Goal: Book appointment/travel/reservation: Book appointment/travel/reservation

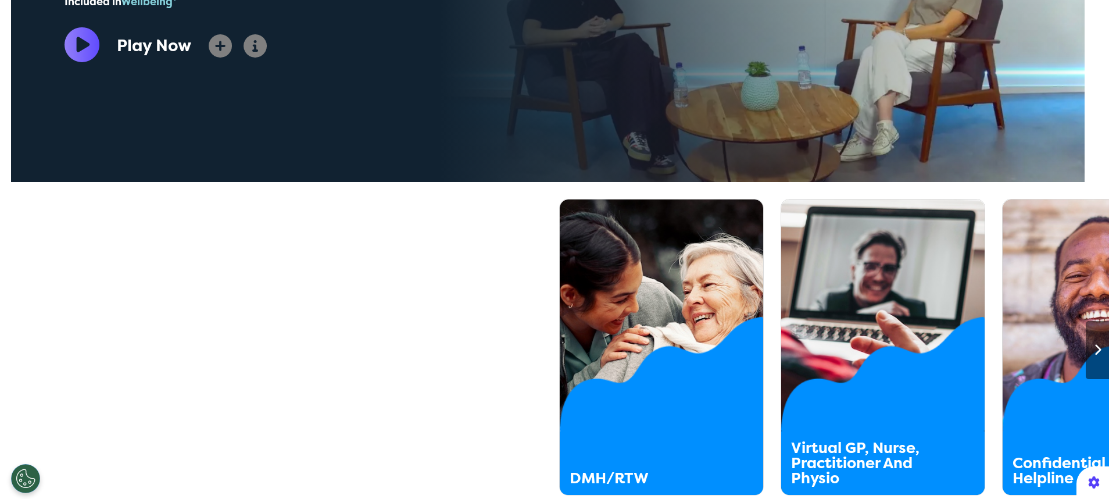
scroll to position [0, 554]
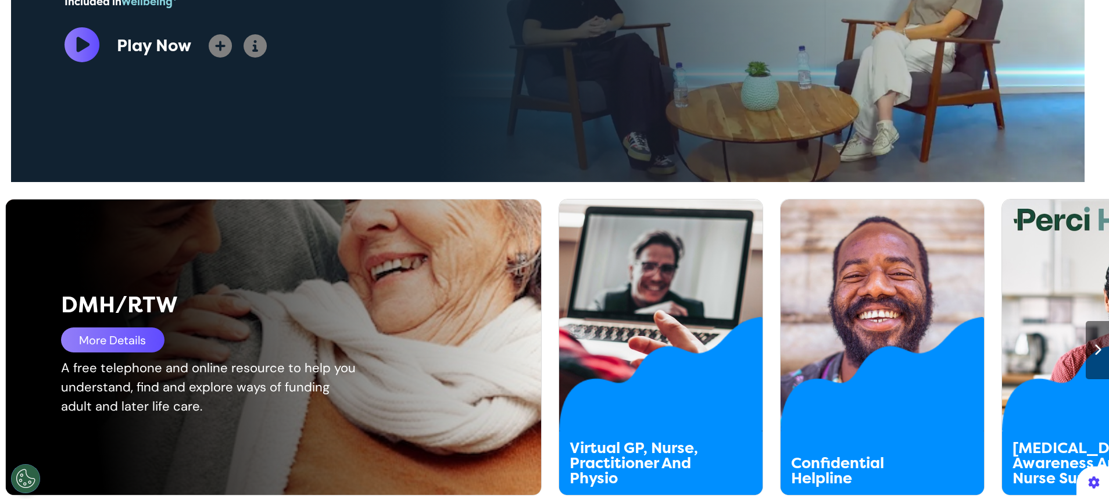
click at [72, 490] on div "DMH/RTW More Details A free telephone and online resource to help you understan…" at bounding box center [283, 346] width 554 height 295
click at [133, 341] on div "More Details" at bounding box center [112, 339] width 103 height 25
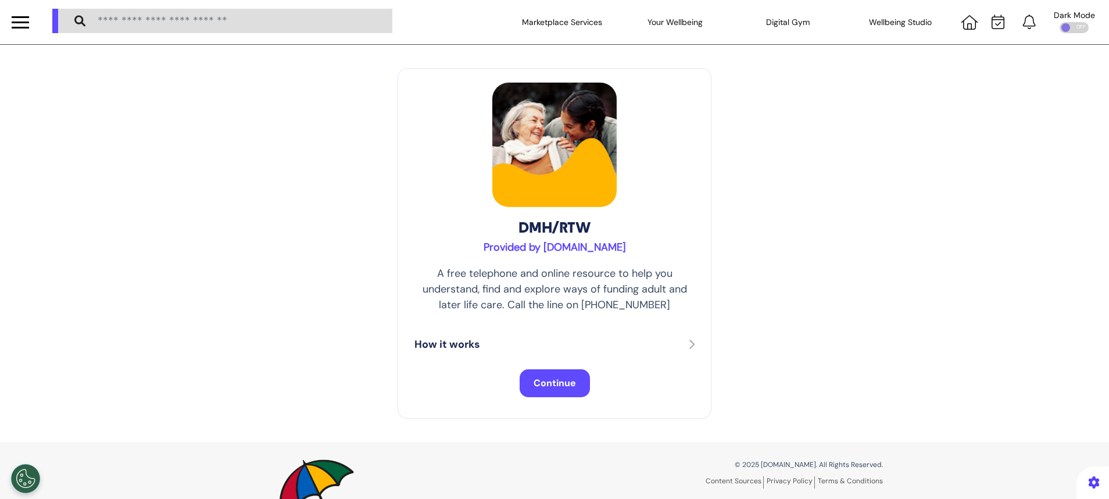
click at [548, 394] on button "Continue" at bounding box center [555, 383] width 70 height 28
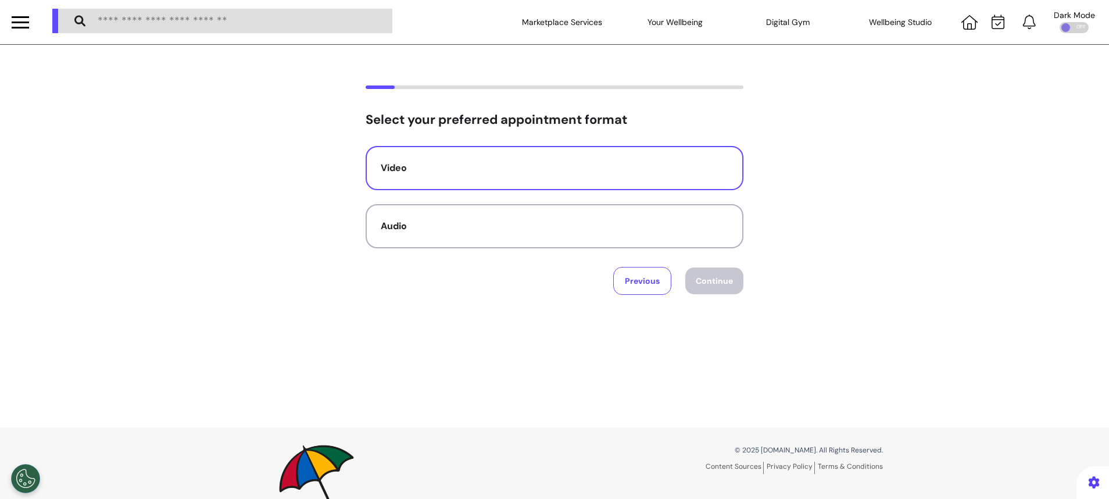
click at [433, 161] on div "Video" at bounding box center [555, 168] width 348 height 14
click at [707, 292] on button "Continue" at bounding box center [714, 280] width 58 height 27
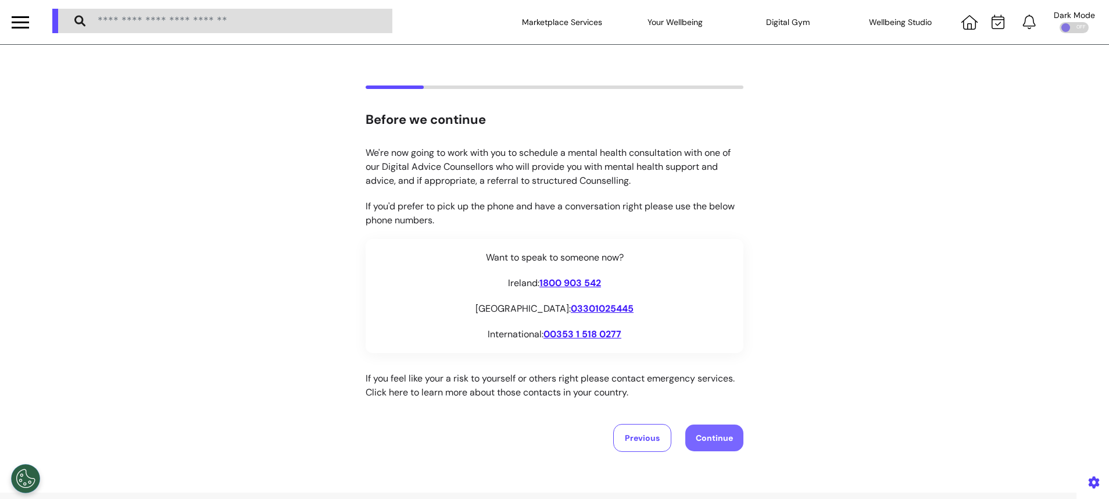
click at [712, 448] on button "Continue" at bounding box center [714, 437] width 58 height 27
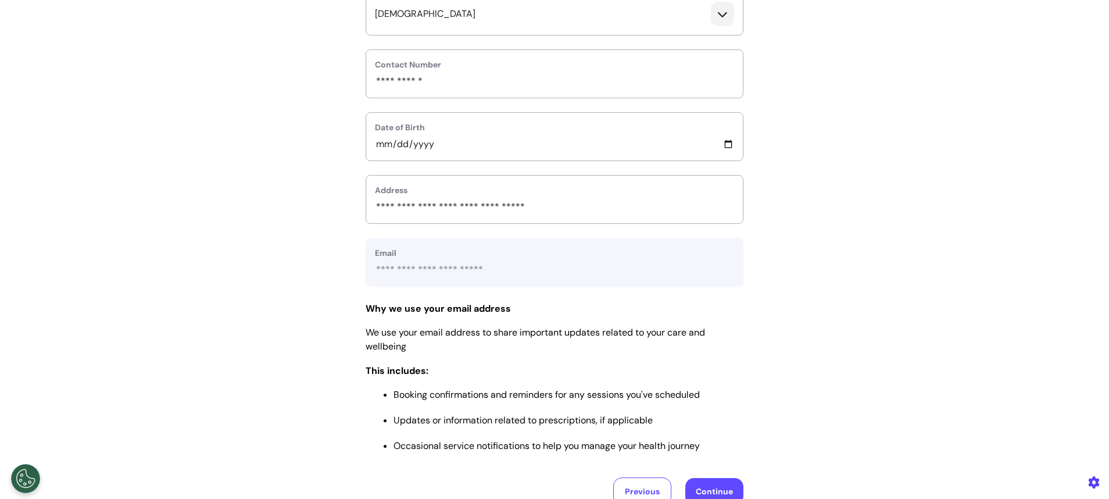
scroll to position [349, 0]
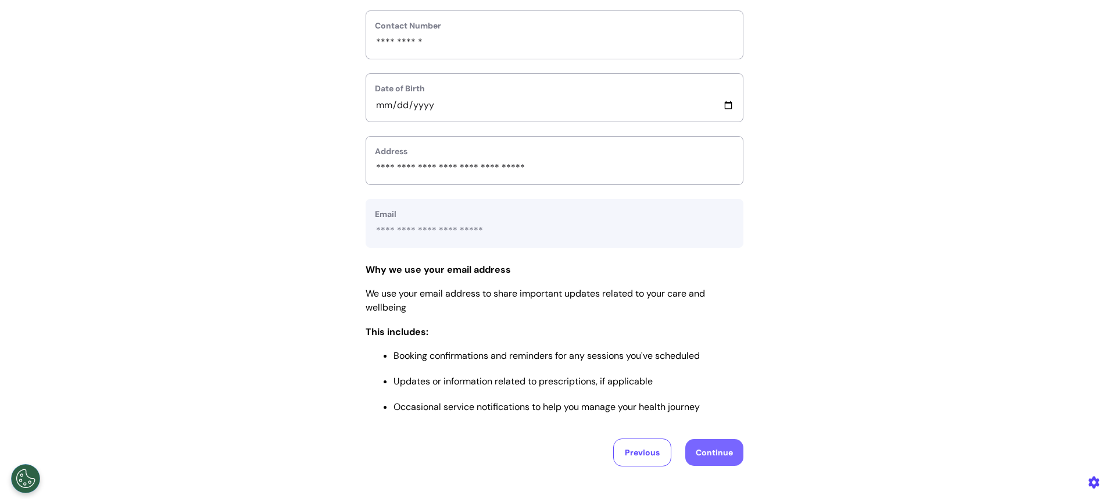
click at [722, 456] on button "Continue" at bounding box center [714, 452] width 58 height 27
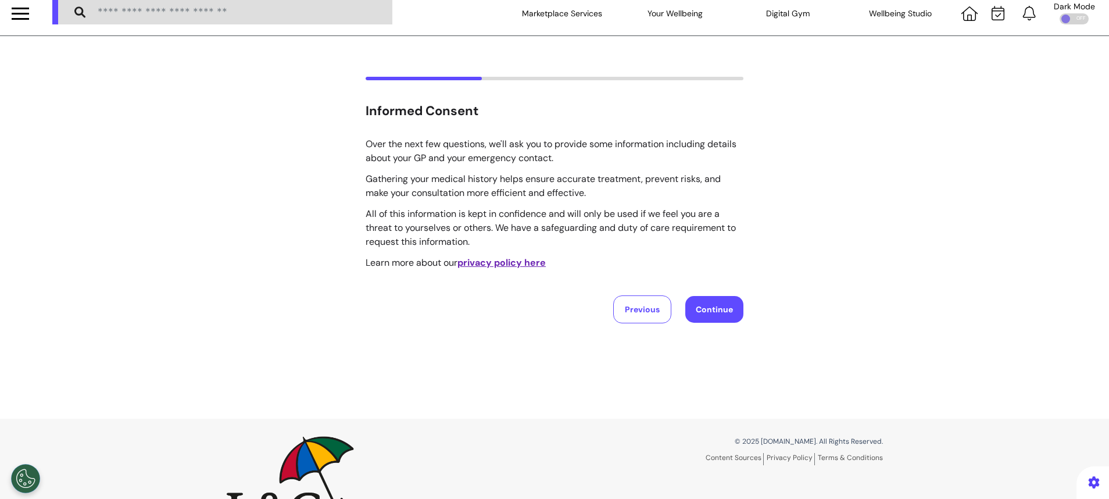
scroll to position [0, 0]
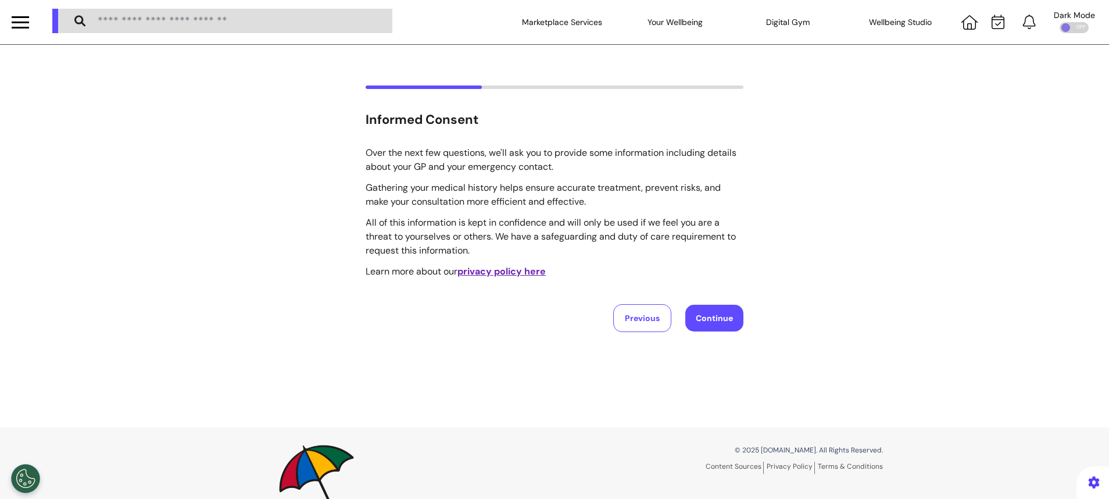
click at [742, 313] on div "Informed Consent Over the next few questions, we'll ask you to provide some inf…" at bounding box center [554, 208] width 1109 height 247
click at [717, 323] on button "Continue" at bounding box center [714, 318] width 58 height 27
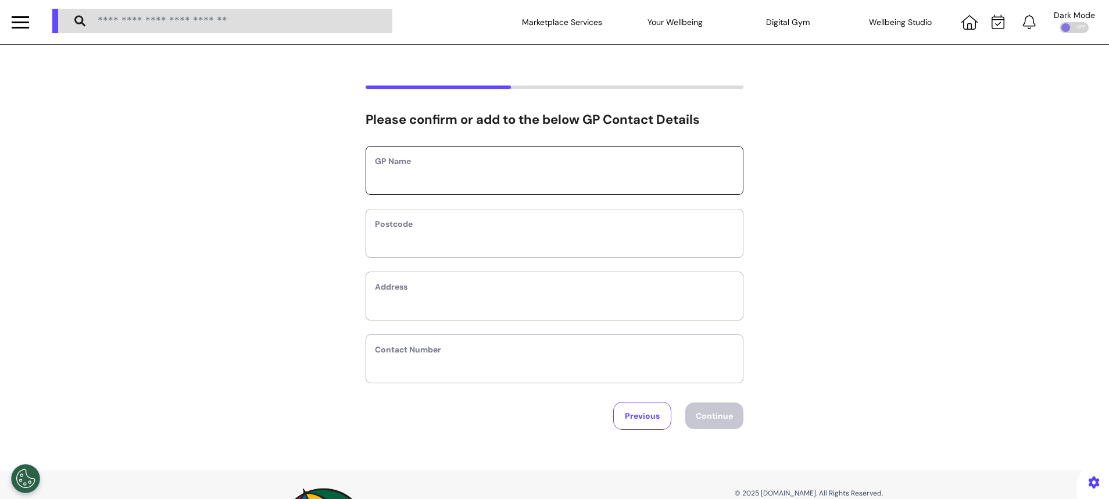
click at [590, 184] on input "text" at bounding box center [554, 177] width 359 height 15
click at [567, 235] on input "text" at bounding box center [554, 240] width 359 height 15
type input "*******"
type input "****"
type input "**********"
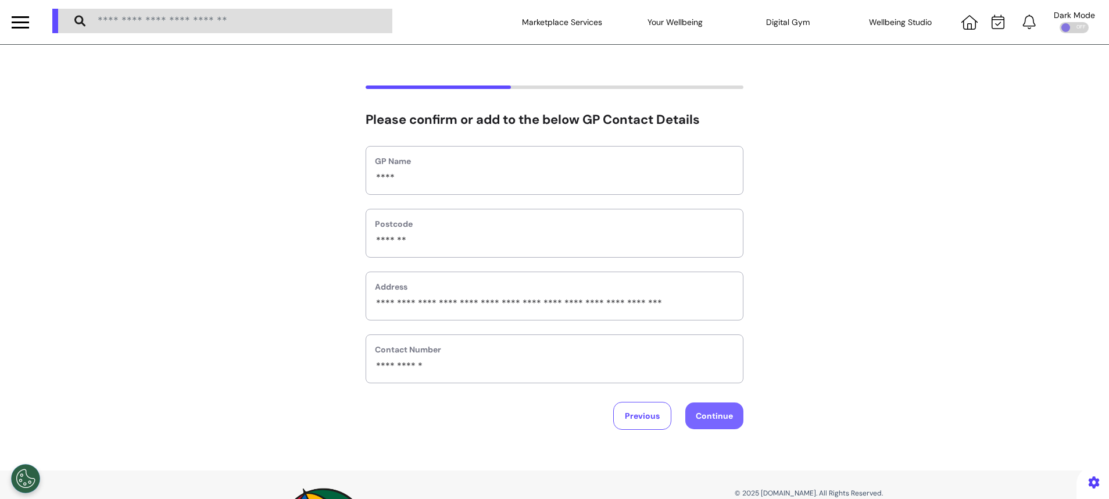
click at [710, 415] on button "Continue" at bounding box center [714, 415] width 58 height 27
select select "******"
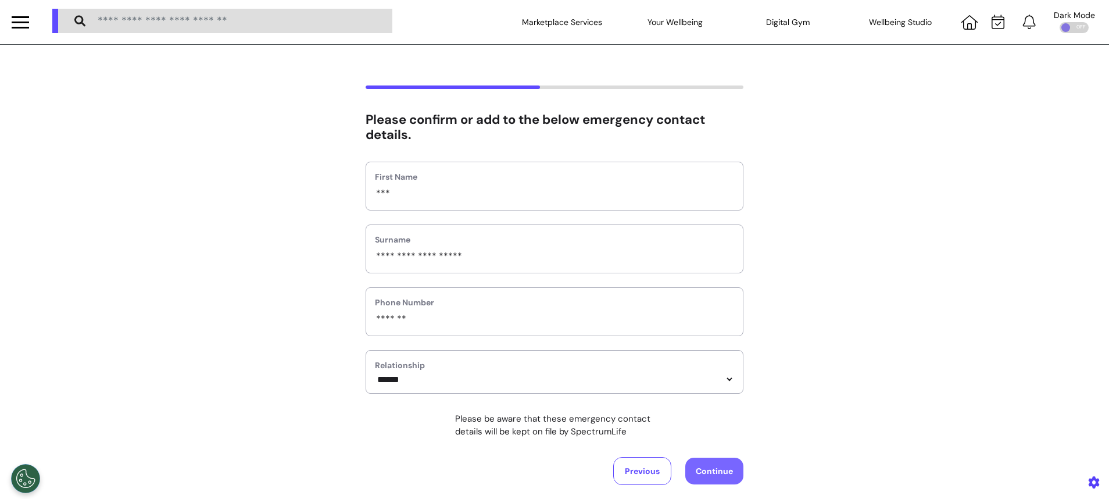
click at [707, 473] on button "Continue" at bounding box center [714, 471] width 58 height 27
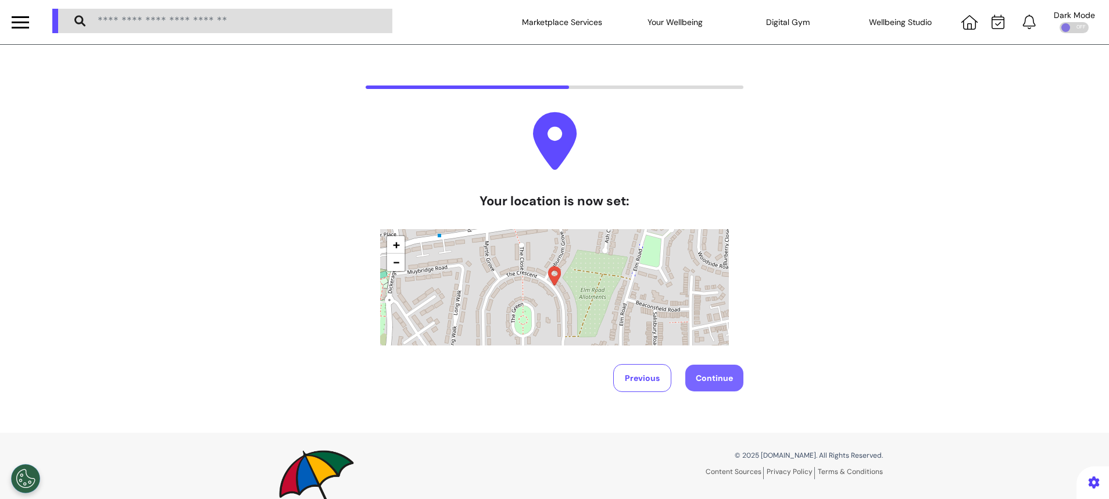
click at [716, 378] on button "Continue" at bounding box center [714, 378] width 58 height 27
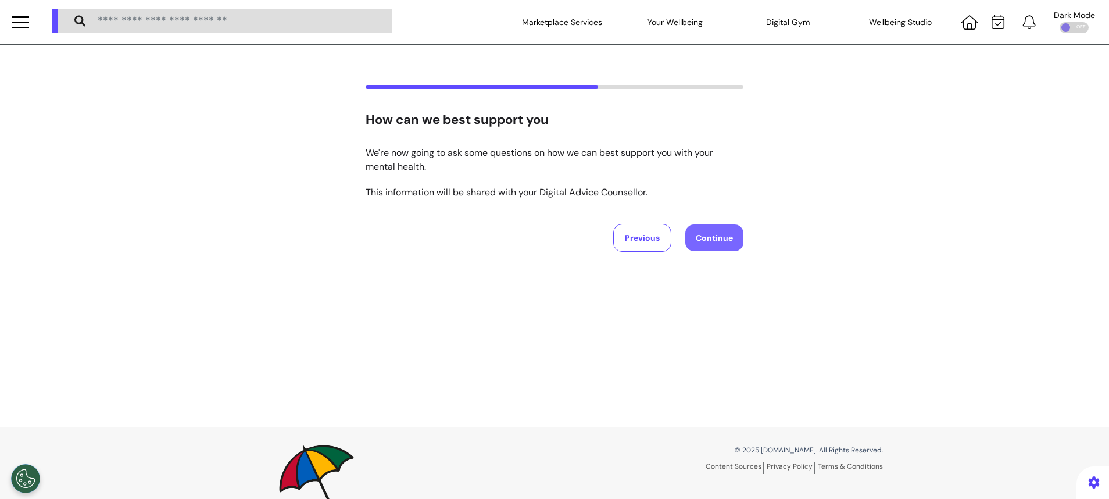
click at [716, 234] on button "Continue" at bounding box center [714, 237] width 58 height 27
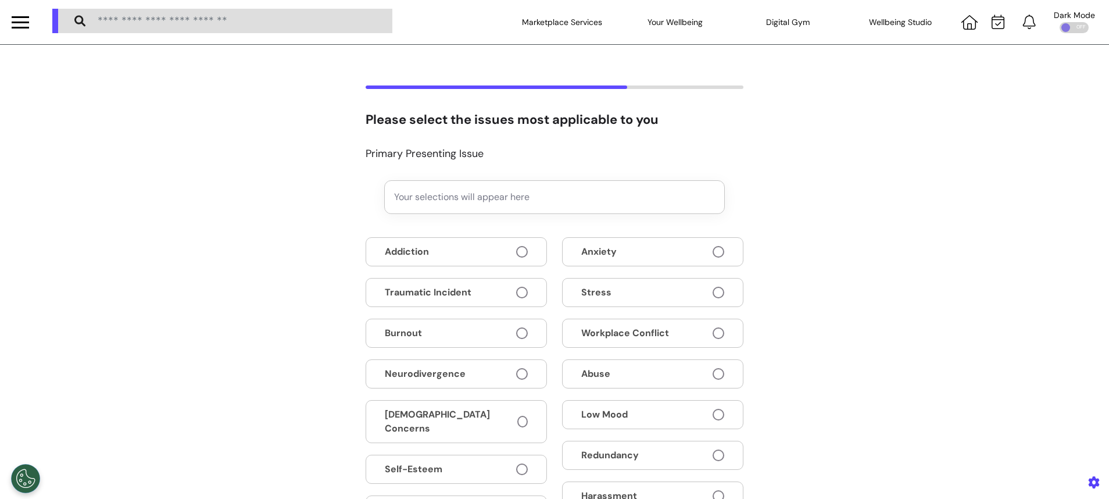
click at [687, 310] on div "Addiction Traumatic Incident Burnout Neurodivergence LGBTQIA+ Concerns Self-Est…" at bounding box center [555, 403] width 378 height 333
click at [699, 289] on button "Stress" at bounding box center [652, 292] width 181 height 29
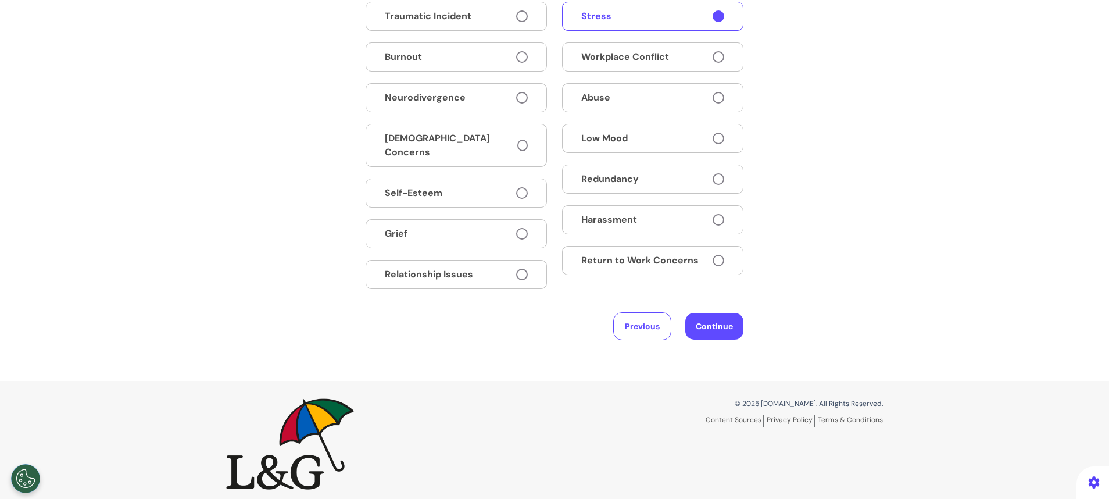
scroll to position [284, 0]
click at [722, 316] on button "Continue" at bounding box center [714, 325] width 58 height 27
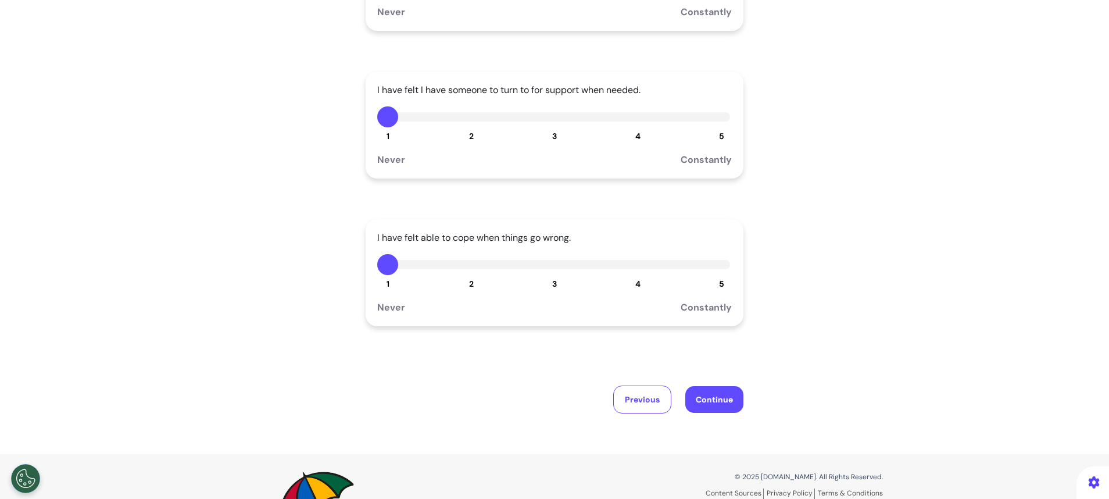
scroll to position [262, 0]
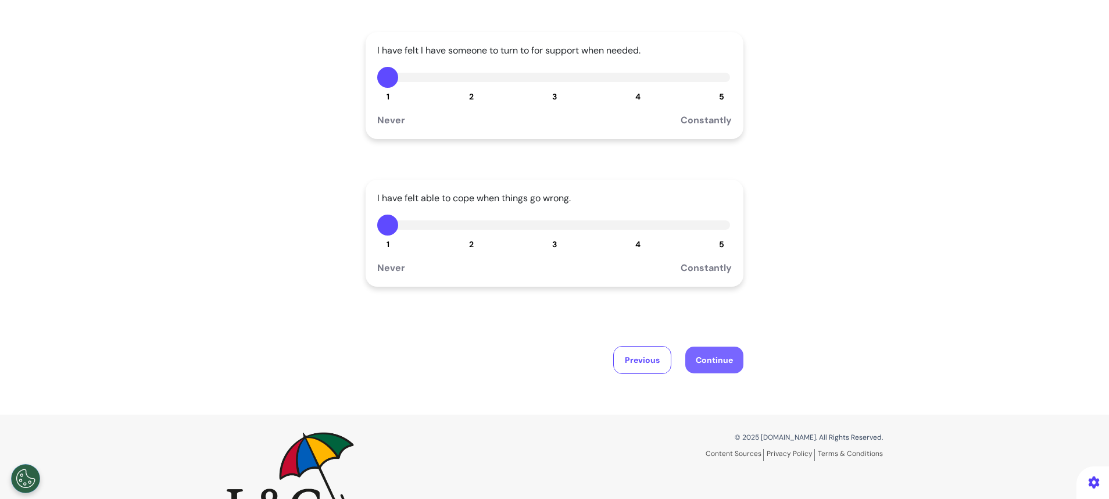
click at [713, 351] on button "Continue" at bounding box center [714, 360] width 58 height 27
click at [713, 356] on button "Continue" at bounding box center [714, 360] width 58 height 27
click at [705, 361] on button "Continue" at bounding box center [714, 360] width 58 height 27
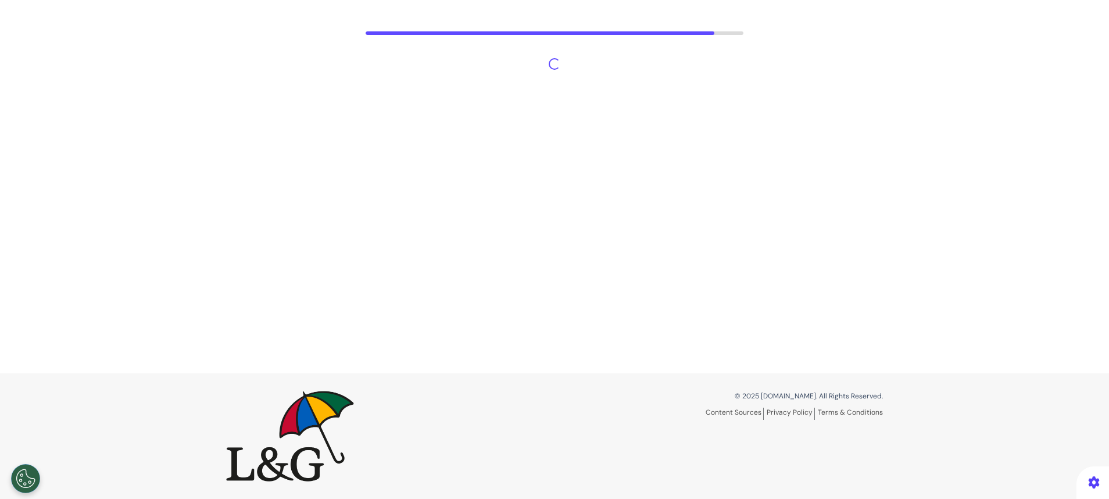
scroll to position [54, 0]
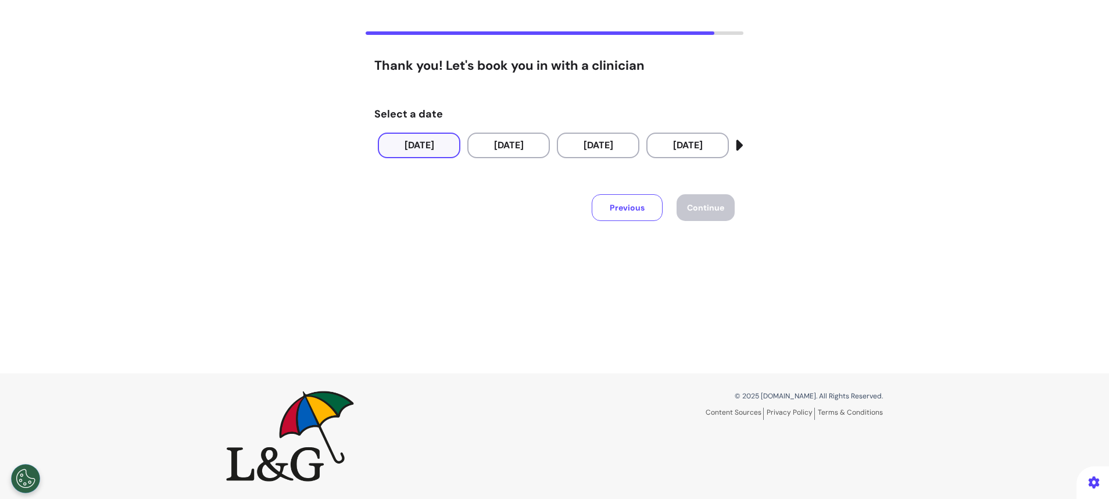
click at [405, 153] on button "24 Sep 2025" at bounding box center [419, 146] width 83 height 26
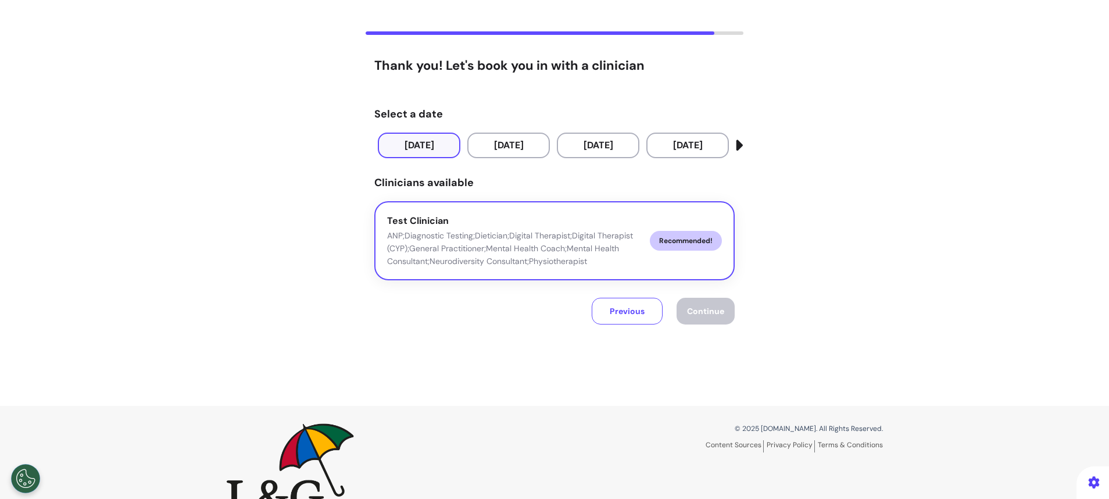
click at [418, 243] on p "ANP;Diagnostic Testing;Dietician;Digital Therapist;Digital Therapist (CYP);Gene…" at bounding box center [513, 248] width 253 height 38
click at [711, 309] on span "Continue" at bounding box center [705, 311] width 37 height 10
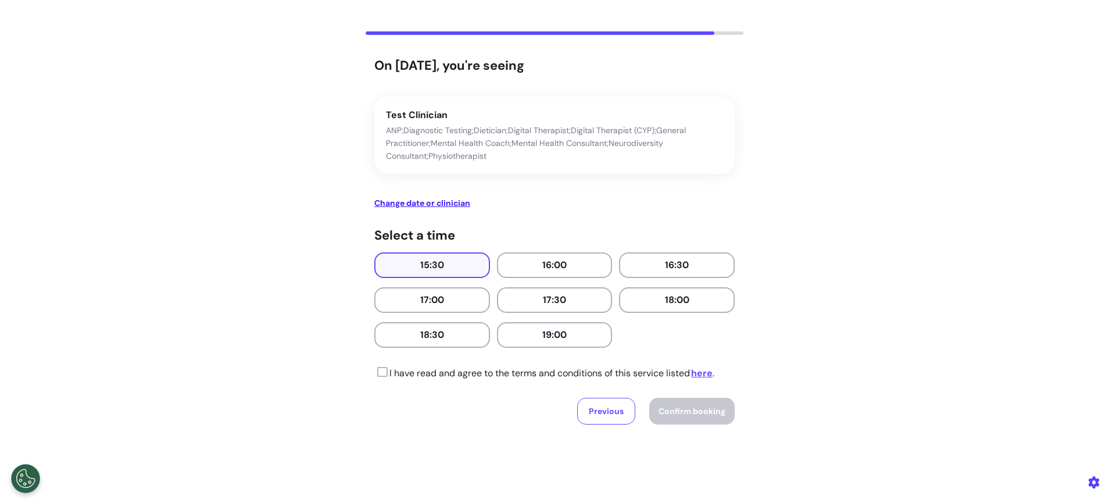
click at [395, 262] on button "15:30" at bounding box center [432, 265] width 116 height 26
click at [374, 374] on icon at bounding box center [380, 372] width 13 height 12
click at [698, 408] on span "Confirm booking" at bounding box center [692, 411] width 67 height 10
